Goal: Task Accomplishment & Management: Manage account settings

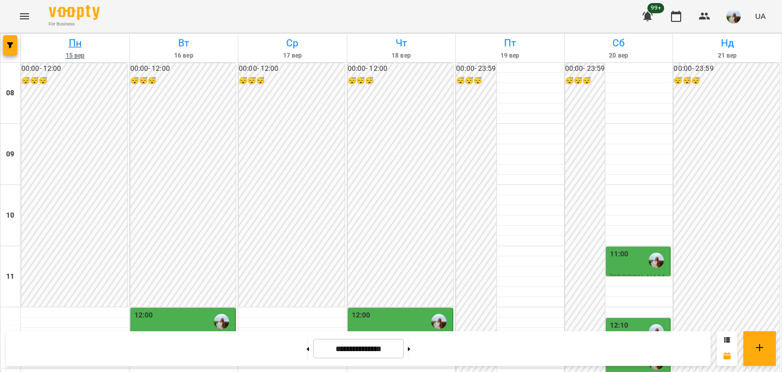
scroll to position [381, 0]
